Goal: Transaction & Acquisition: Book appointment/travel/reservation

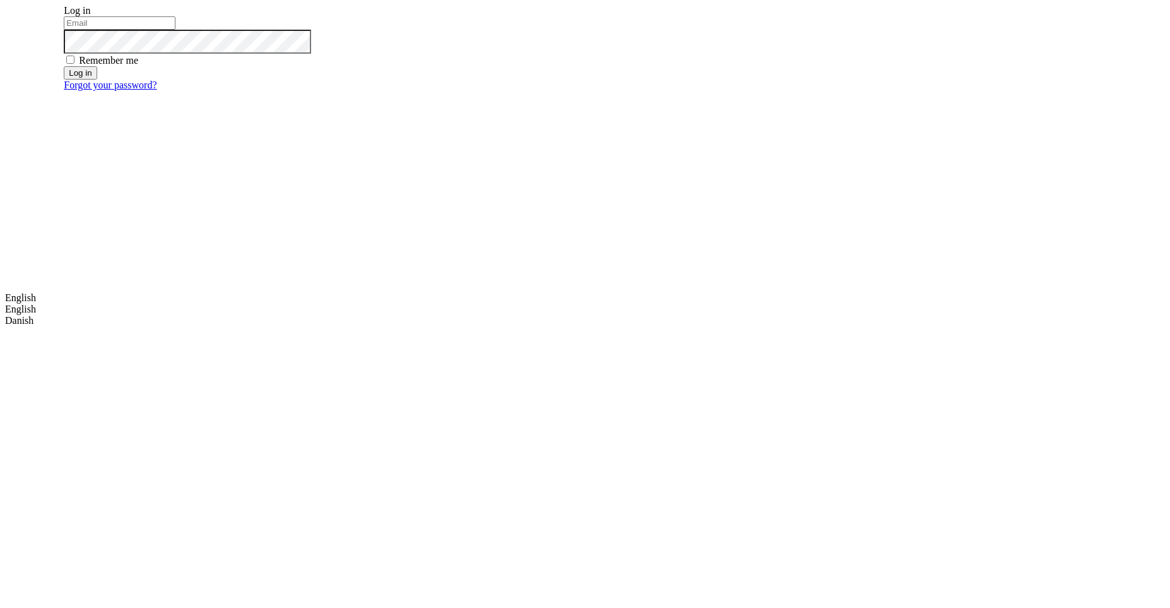
click at [175, 30] on input "email" at bounding box center [120, 22] width 112 height 13
type input "m.dehtiar@mobidev.biz"
click at [97, 79] on button "Log in" at bounding box center [80, 72] width 33 height 13
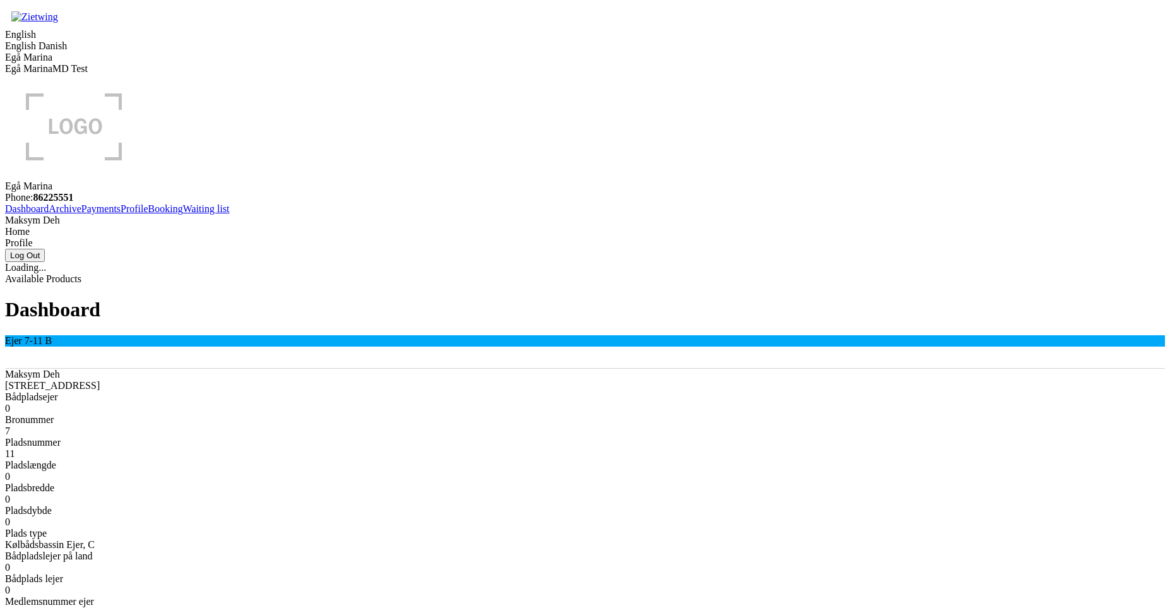
drag, startPoint x: 199, startPoint y: 59, endPoint x: 298, endPoint y: 59, distance: 98.4
click at [298, 298] on h1 "Dashboard" at bounding box center [585, 309] width 1160 height 23
click at [148, 214] on link "Booking" at bounding box center [165, 208] width 35 height 11
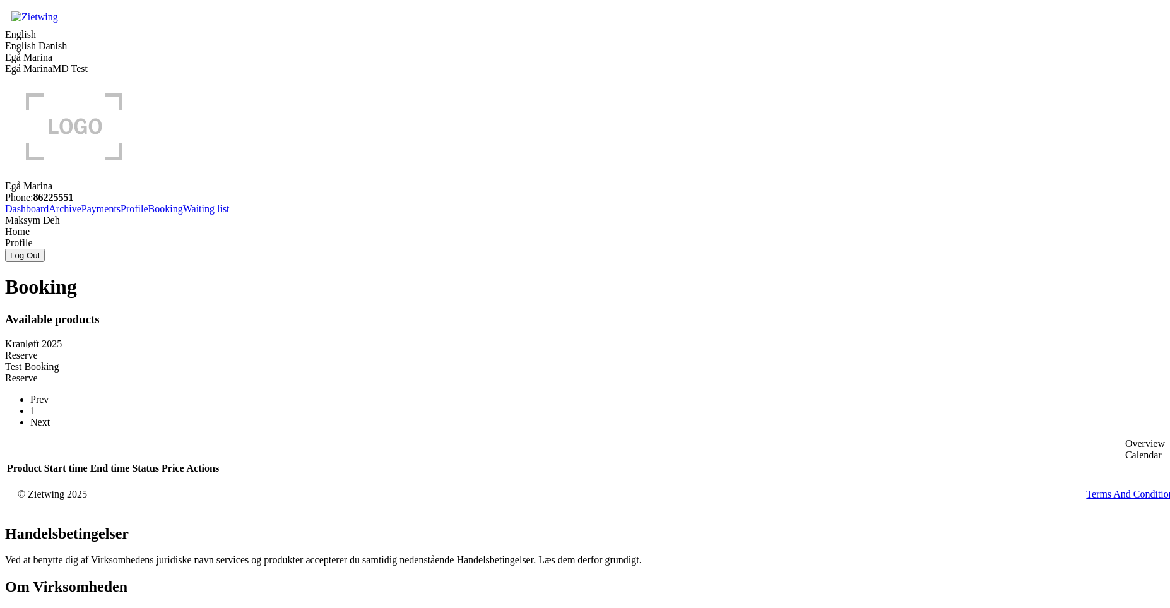
click at [453, 350] on div "Reserve" at bounding box center [585, 355] width 1160 height 11
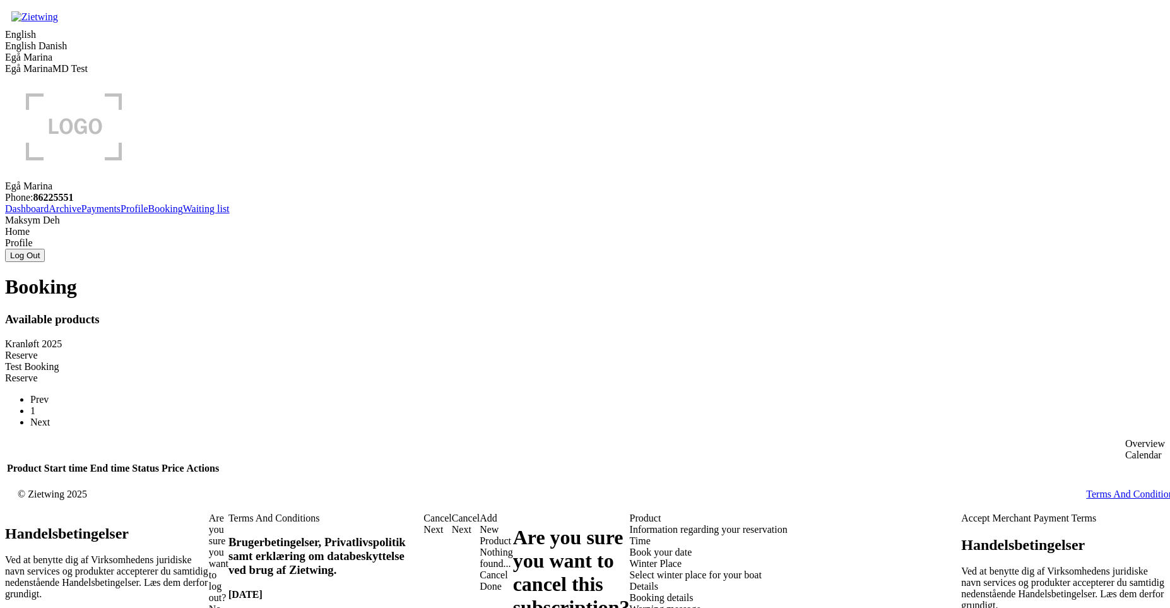
click at [630, 558] on div "Winter Place Select winter place for your boat" at bounding box center [796, 569] width 332 height 23
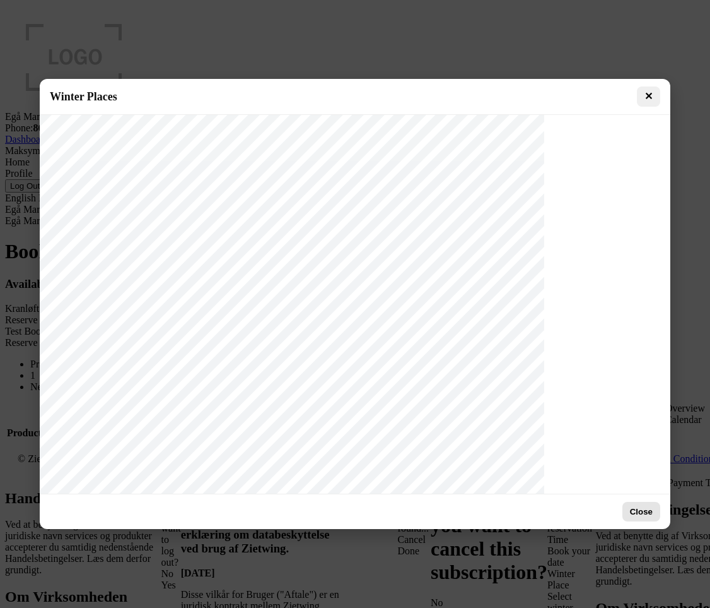
click at [639, 507] on button "Close" at bounding box center [642, 512] width 38 height 20
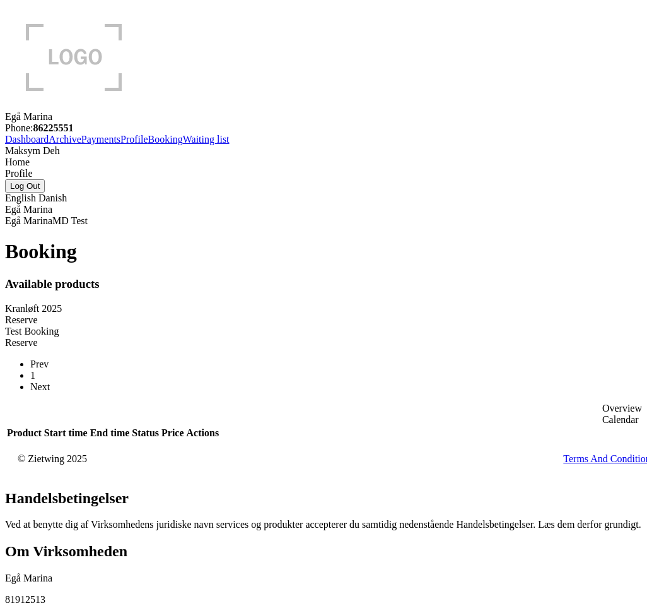
click at [201, 314] on div "Reserve" at bounding box center [323, 319] width 637 height 11
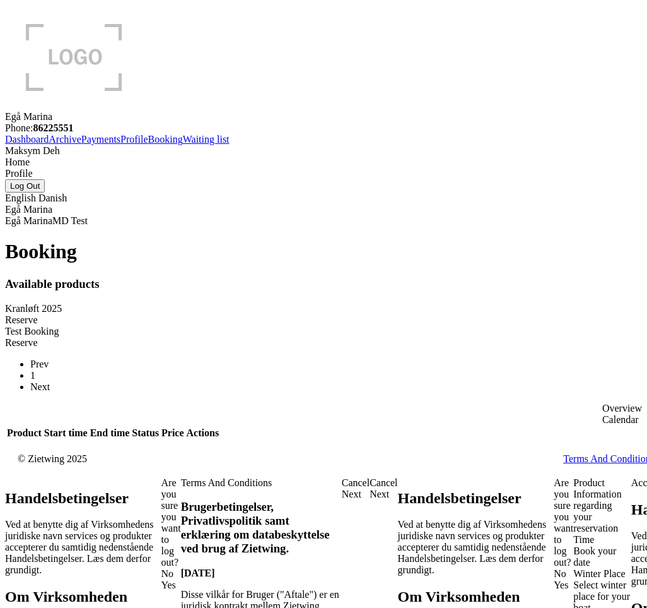
click at [573, 579] on div "Select winter place for your boat" at bounding box center [602, 596] width 58 height 34
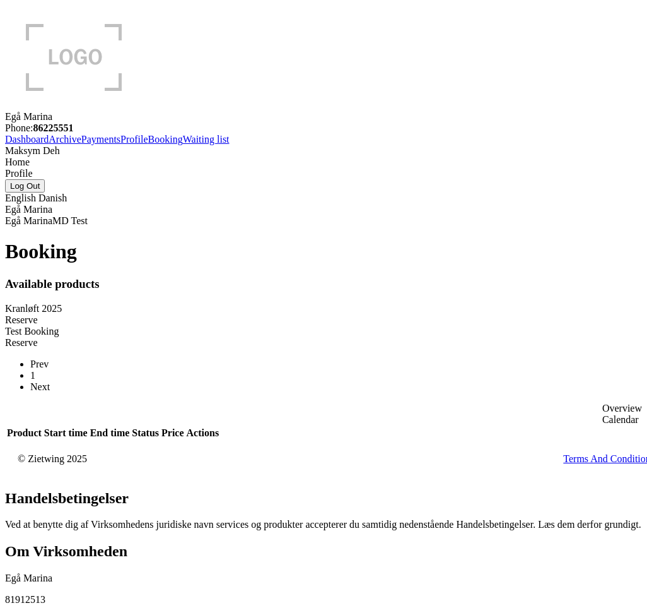
click at [166, 314] on div "Reserve" at bounding box center [323, 319] width 637 height 11
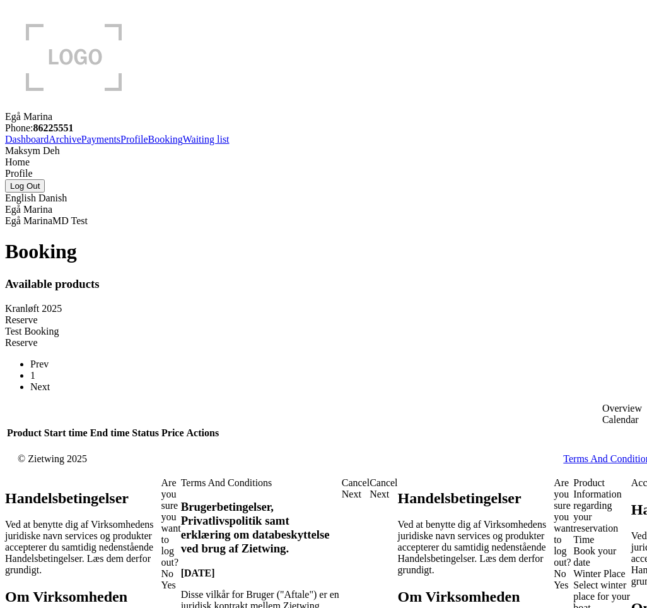
click at [573, 568] on div "Winter Place Select winter place for your boat" at bounding box center [602, 590] width 58 height 45
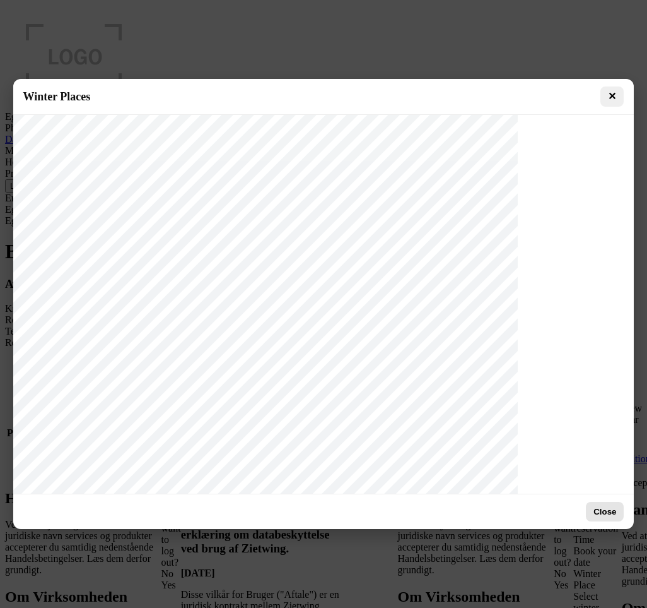
click at [602, 513] on button "Close" at bounding box center [605, 512] width 38 height 20
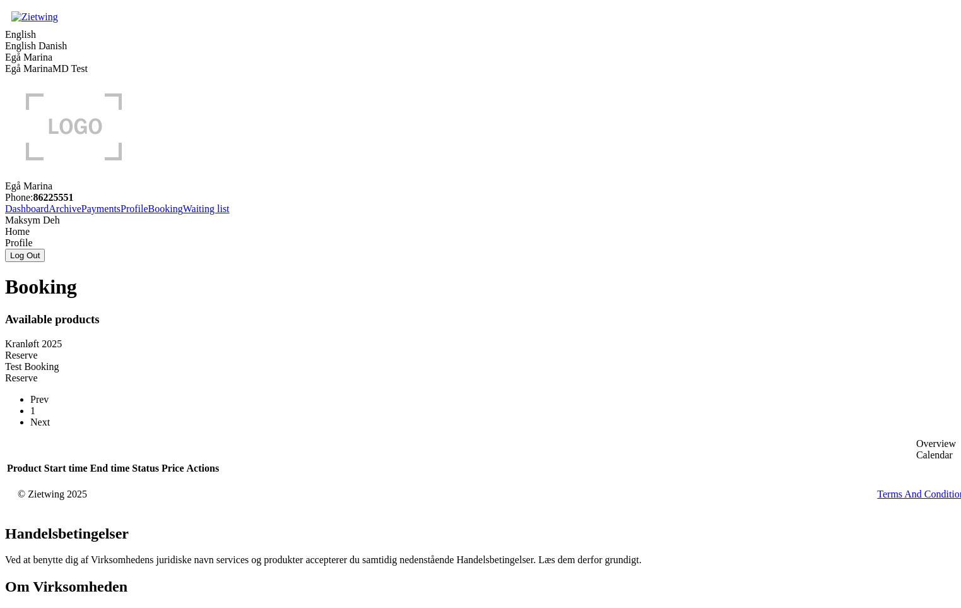
click at [380, 350] on div "Reserve" at bounding box center [480, 355] width 951 height 11
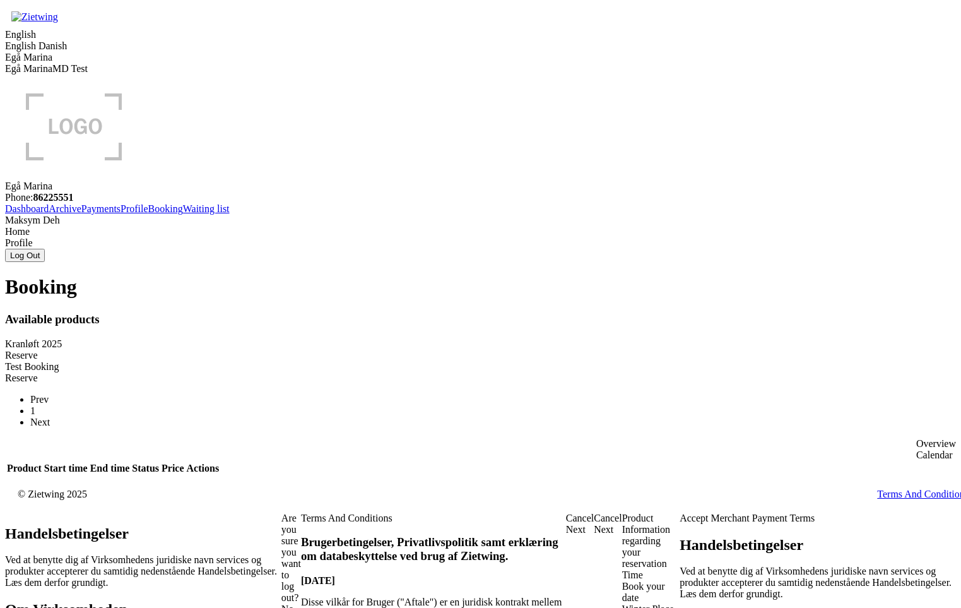
click at [622, 603] on div "Winter Place" at bounding box center [651, 608] width 58 height 11
